Goal: Task Accomplishment & Management: Use online tool/utility

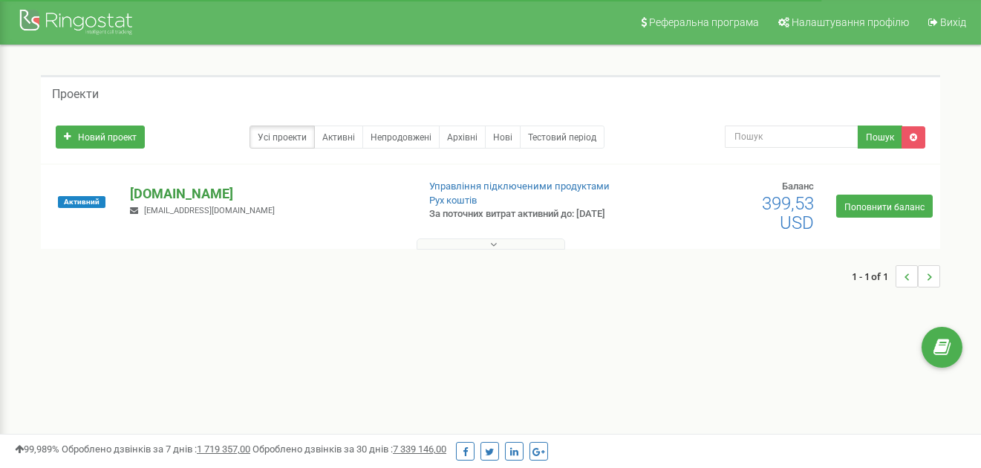
click at [170, 199] on font "[DOMAIN_NAME]" at bounding box center [181, 194] width 103 height 16
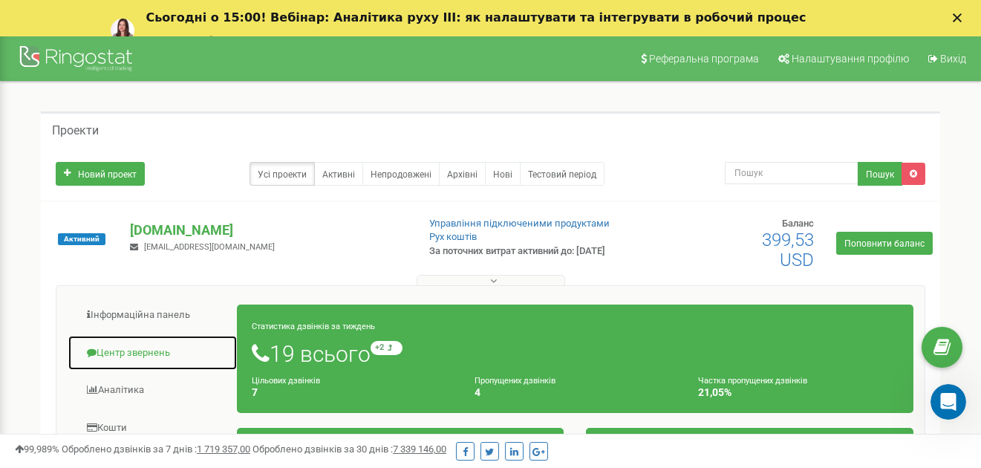
click at [139, 349] on font "Центр звернень" at bounding box center [134, 352] width 74 height 11
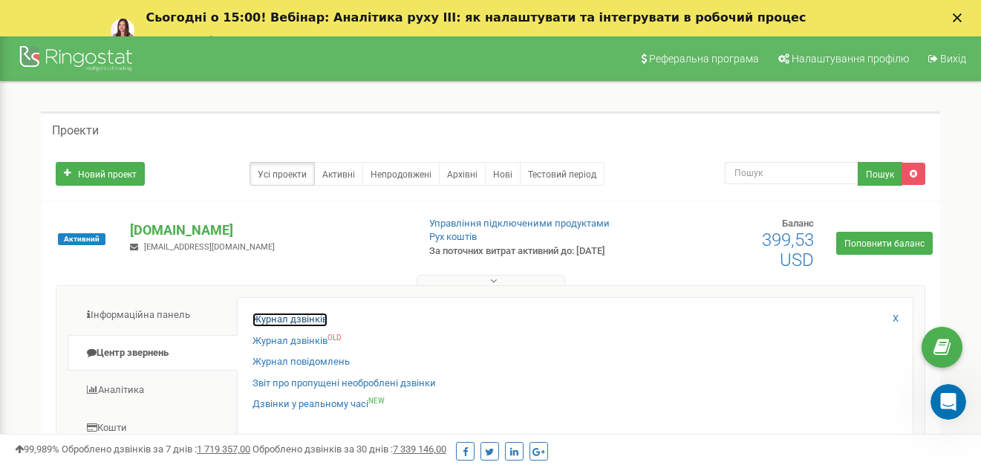
click at [317, 319] on font "Журнал дзвінків" at bounding box center [290, 318] width 75 height 11
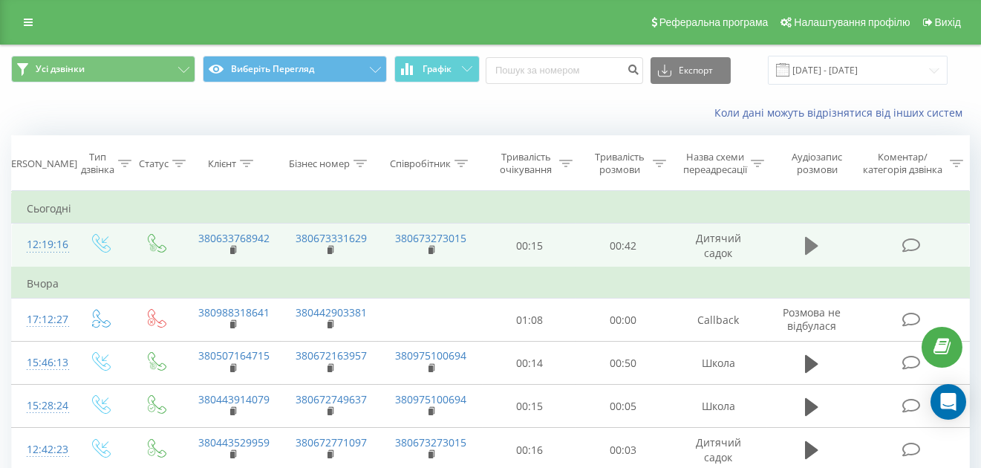
click at [803, 245] on button at bounding box center [812, 246] width 22 height 22
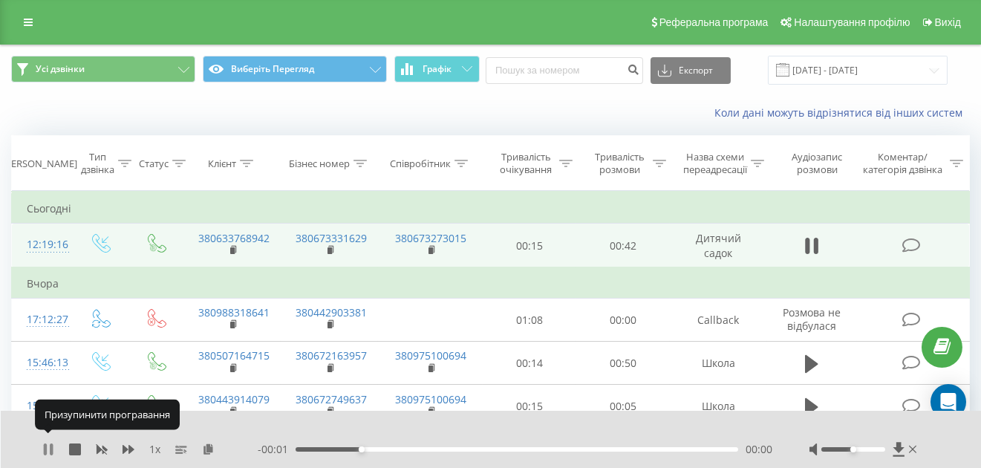
click at [48, 443] on icon at bounding box center [48, 449] width 12 height 12
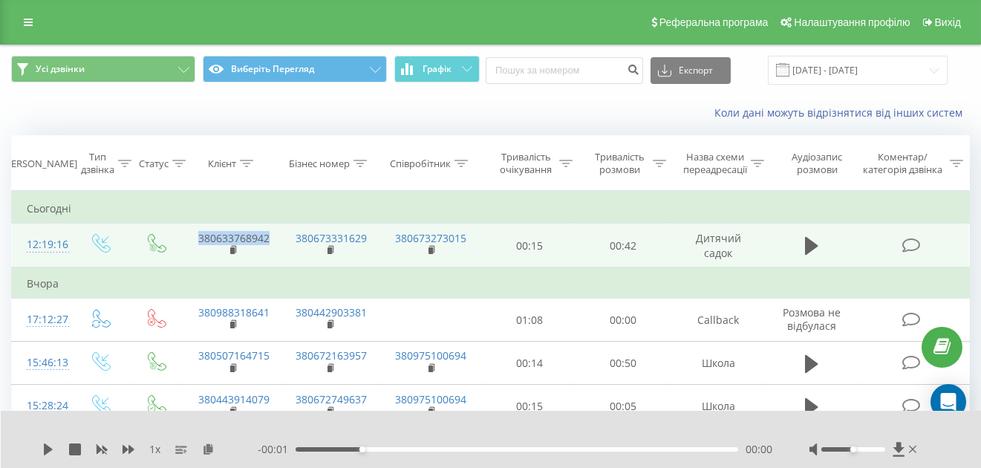
drag, startPoint x: 194, startPoint y: 241, endPoint x: 273, endPoint y: 238, distance: 79.5
click at [273, 238] on td "380633768942" at bounding box center [231, 246] width 97 height 44
copy font "380633768942"
